Goal: Task Accomplishment & Management: Use online tool/utility

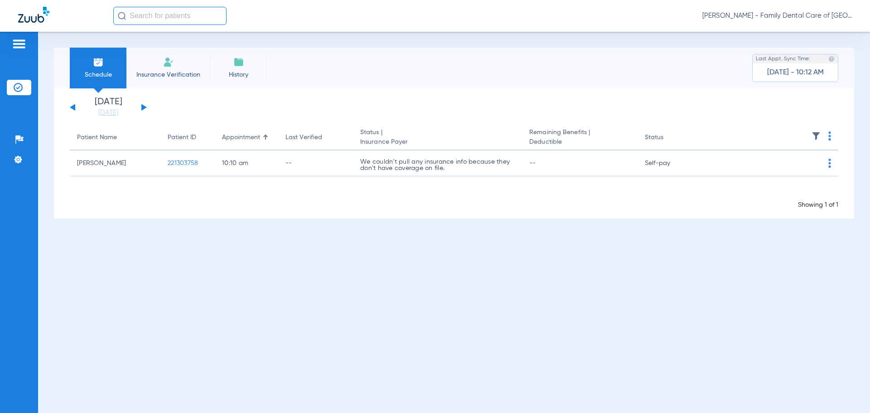
click at [837, 18] on span "[PERSON_NAME] - Family Dental Care of [GEOGRAPHIC_DATA]" at bounding box center [777, 15] width 150 height 9
click at [19, 43] on div at bounding box center [435, 206] width 870 height 413
click at [173, 64] on img at bounding box center [168, 62] width 11 height 11
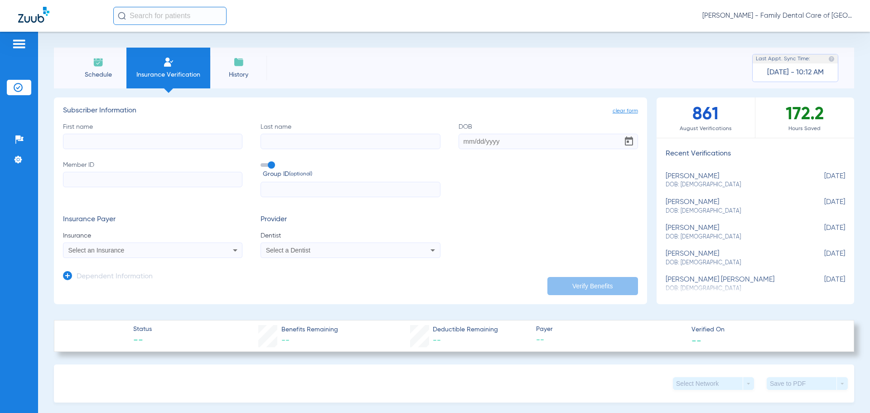
click at [116, 140] on input "First name" at bounding box center [152, 141] width 179 height 15
type input "[PERSON_NAME]"
type input "Van"
click at [461, 143] on input "DOB Required" at bounding box center [547, 141] width 179 height 15
type input "[DATE]"
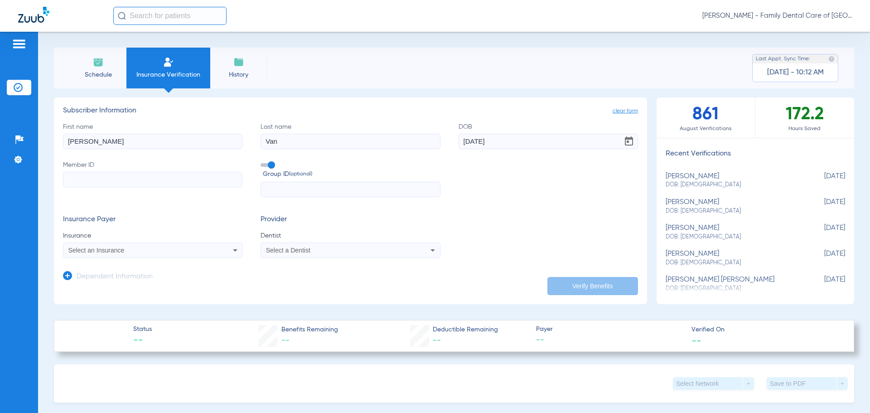
click at [91, 178] on input "Member ID" at bounding box center [152, 179] width 179 height 15
paste input "868121319"
type input "868121319"
click at [140, 253] on div "Select an Insurance" at bounding box center [135, 250] width 135 height 6
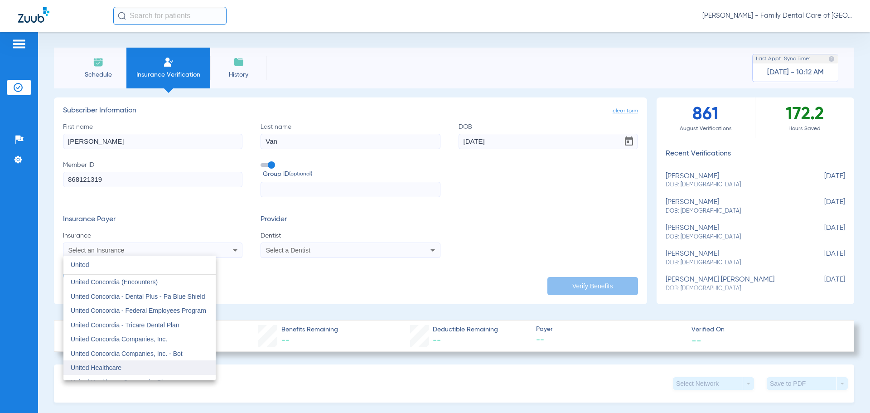
type input "United"
click at [113, 367] on span "United Healthcare" at bounding box center [96, 367] width 51 height 7
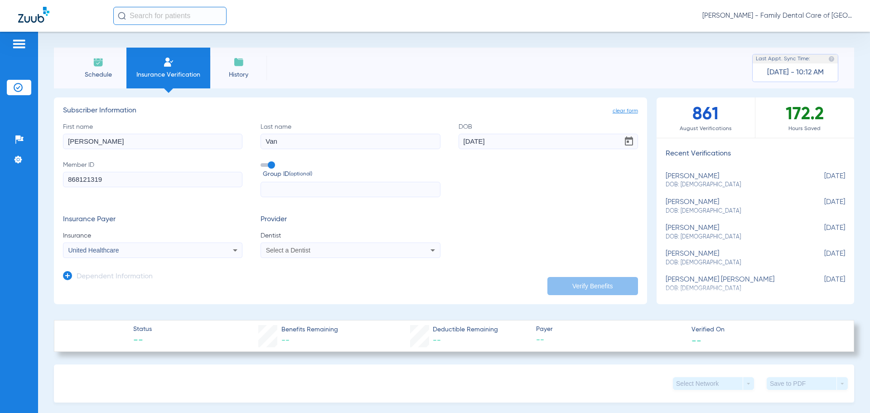
click at [430, 247] on icon at bounding box center [432, 250] width 11 height 11
type input "[PERSON_NAME]"
click at [351, 282] on span "[PERSON_NAME] 1538516984" at bounding box center [311, 282] width 88 height 6
click at [563, 283] on button "Verify Benefits" at bounding box center [592, 286] width 91 height 18
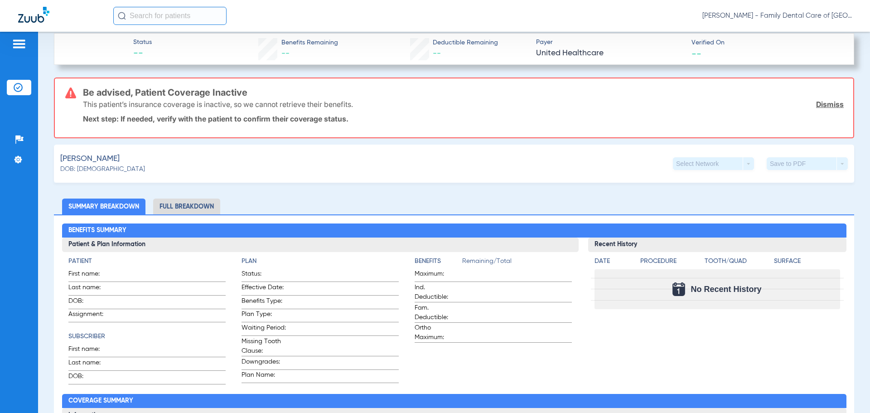
scroll to position [272, 0]
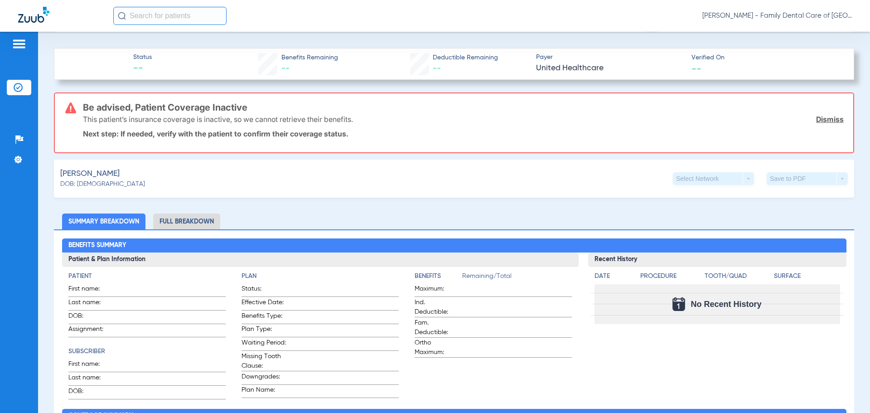
click at [203, 217] on li "Full Breakdown" at bounding box center [186, 221] width 67 height 16
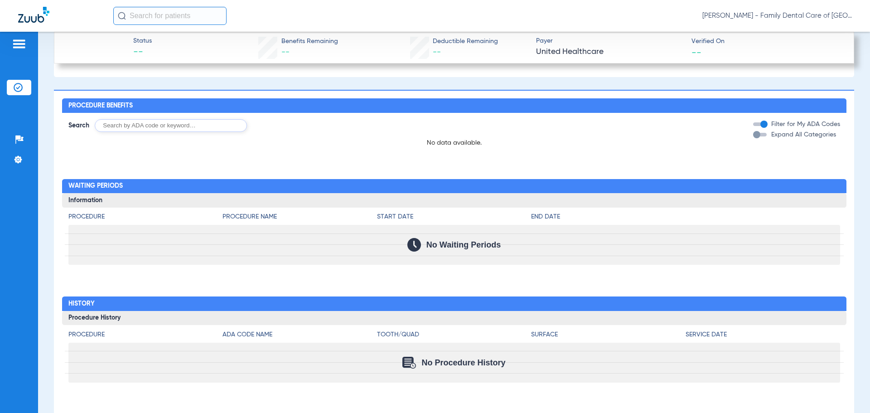
scroll to position [900, 0]
